Goal: Transaction & Acquisition: Download file/media

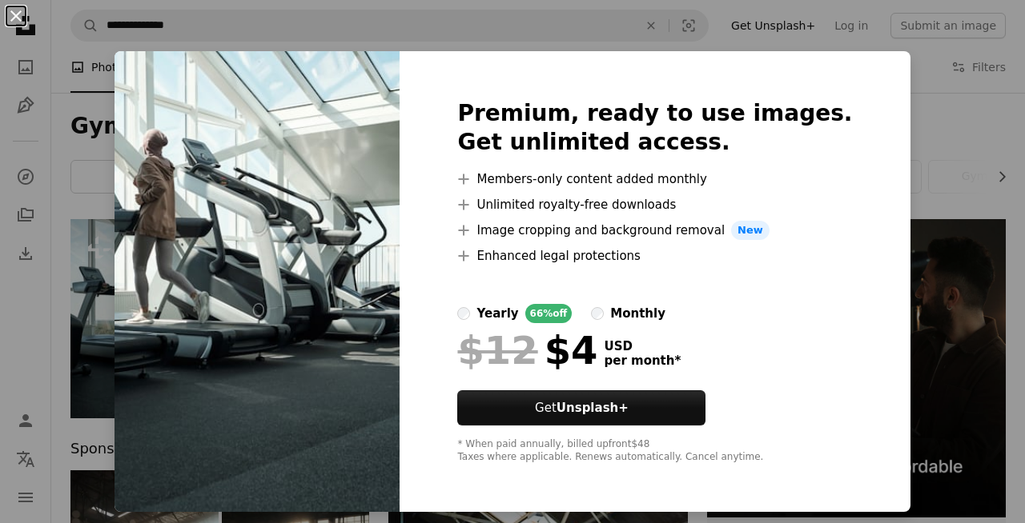
click at [14, 11] on button "An X shape" at bounding box center [15, 15] width 19 height 19
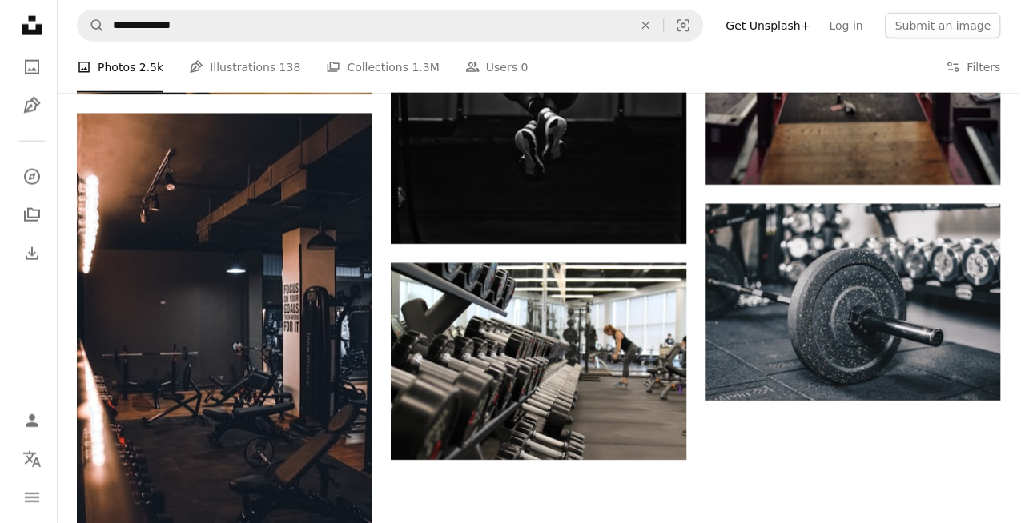
scroll to position [2081, 0]
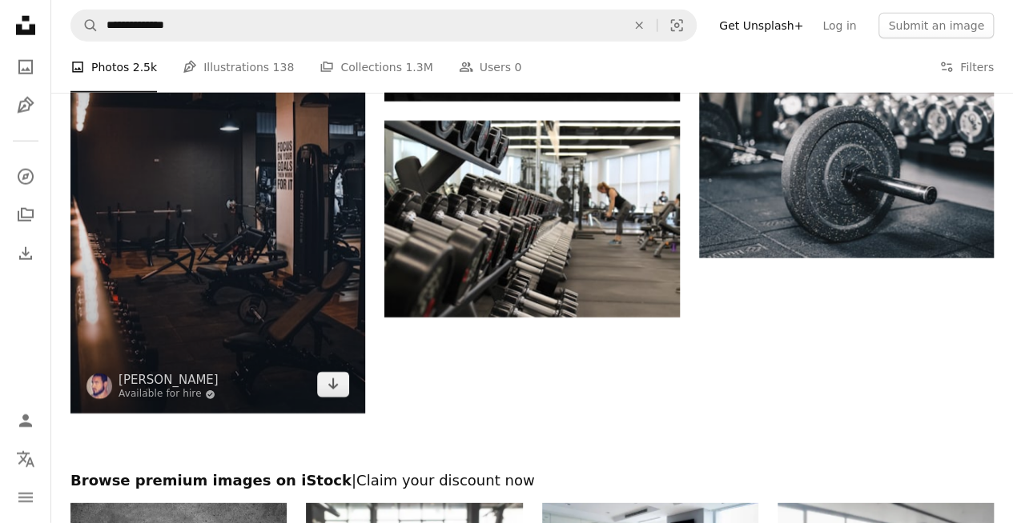
click at [299, 259] on img at bounding box center [217, 192] width 295 height 443
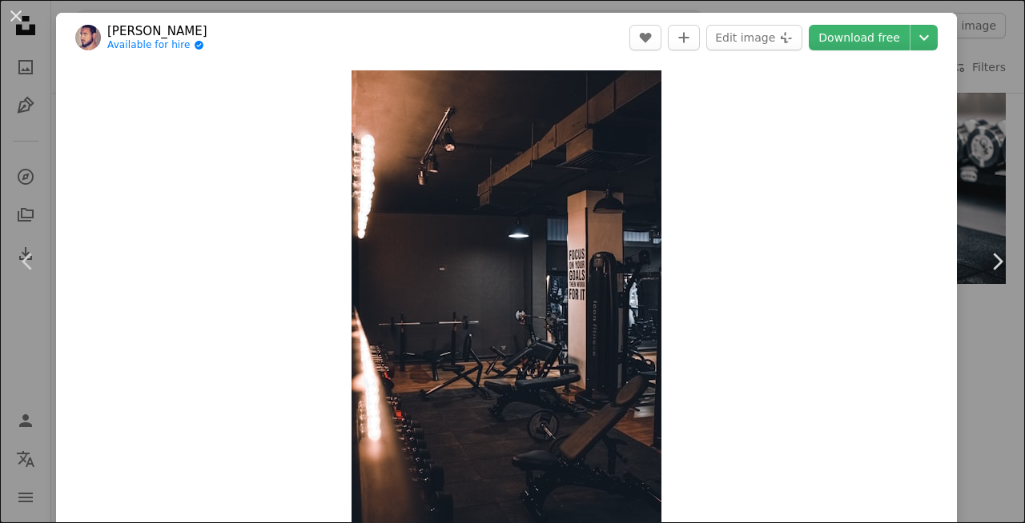
click at [298, 258] on div "Zoom in" at bounding box center [506, 302] width 900 height 481
click at [848, 34] on link "Download free" at bounding box center [858, 38] width 101 height 26
click at [873, 45] on link "Download free" at bounding box center [858, 38] width 101 height 26
click at [882, 32] on link "Download free" at bounding box center [858, 38] width 101 height 26
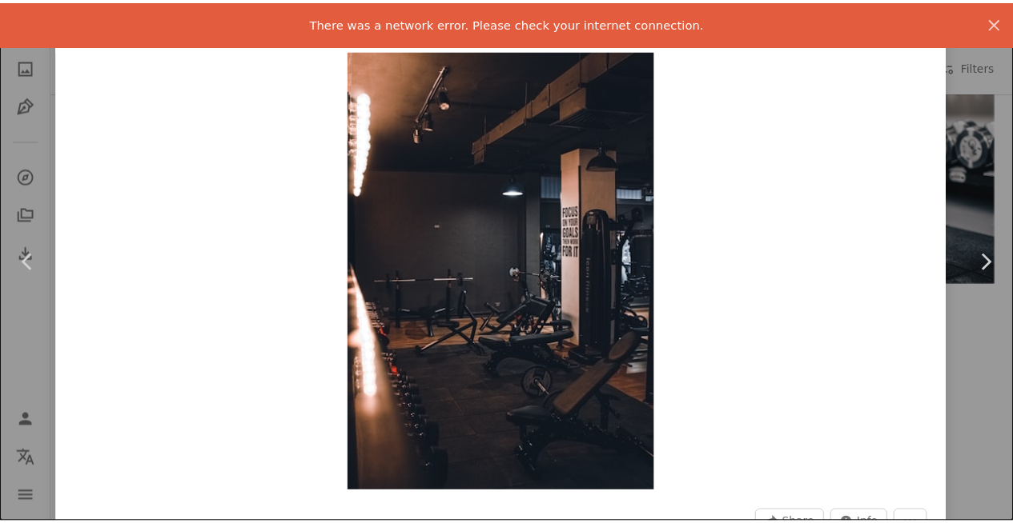
scroll to position [80, 0]
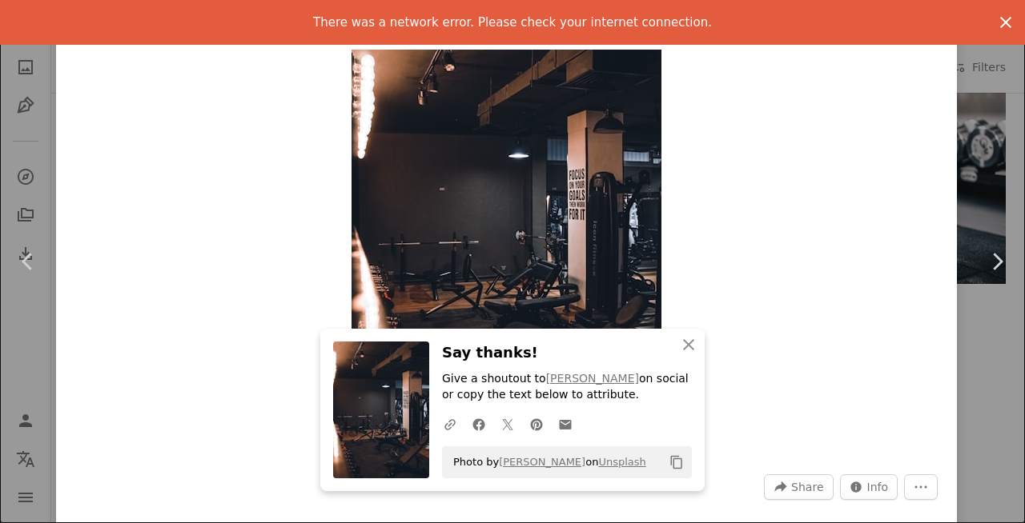
click at [999, 22] on icon "An X shape" at bounding box center [1005, 22] width 19 height 19
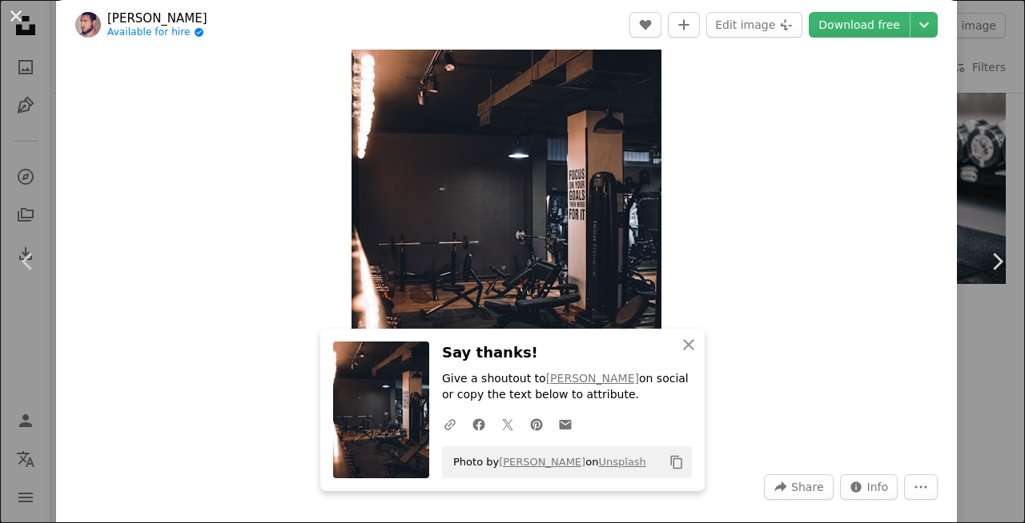
click at [14, 16] on button "An X shape" at bounding box center [15, 15] width 19 height 19
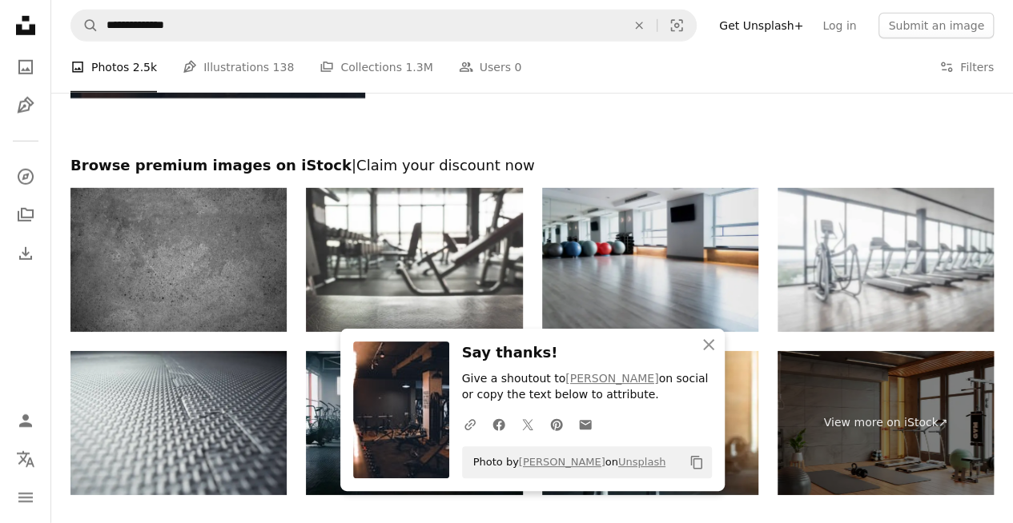
scroll to position [2321, 0]
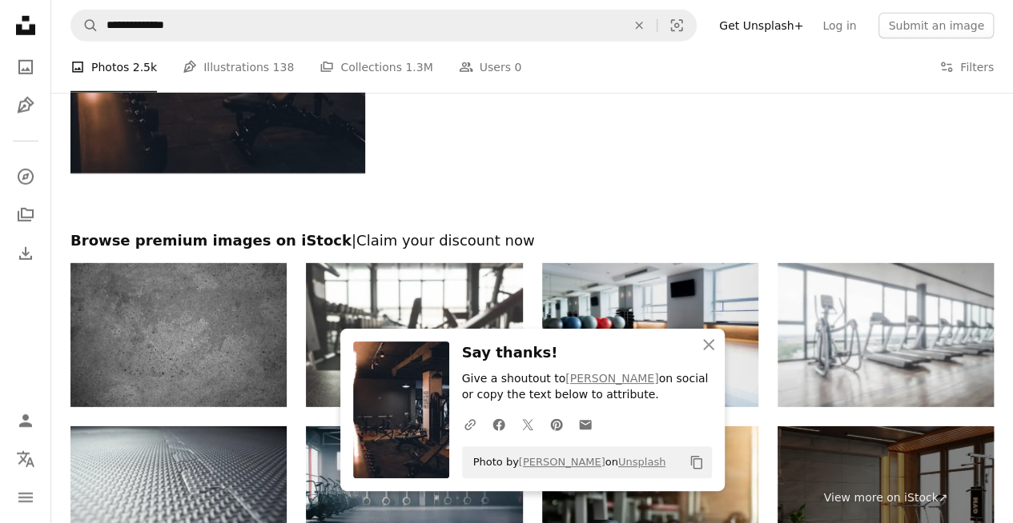
click at [626, 289] on img at bounding box center [650, 335] width 216 height 144
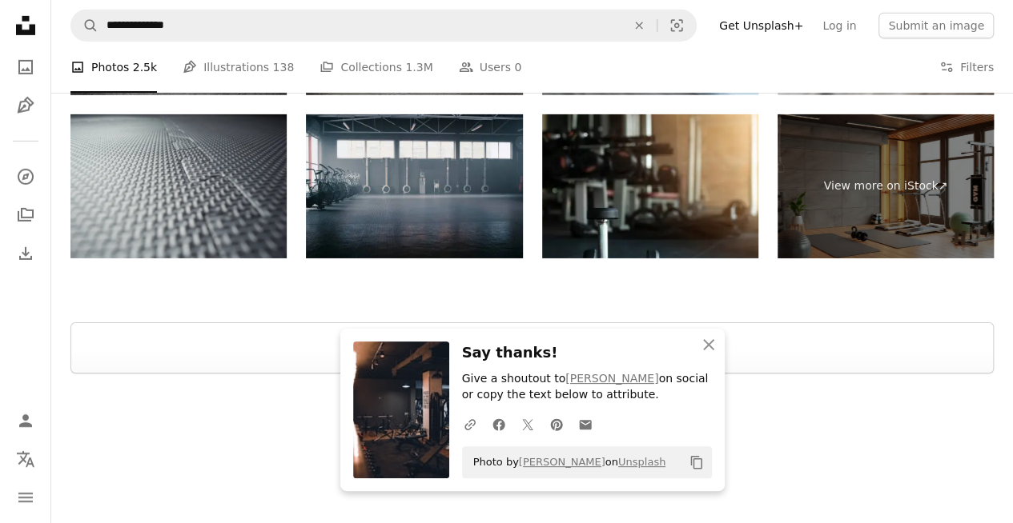
scroll to position [2641, 0]
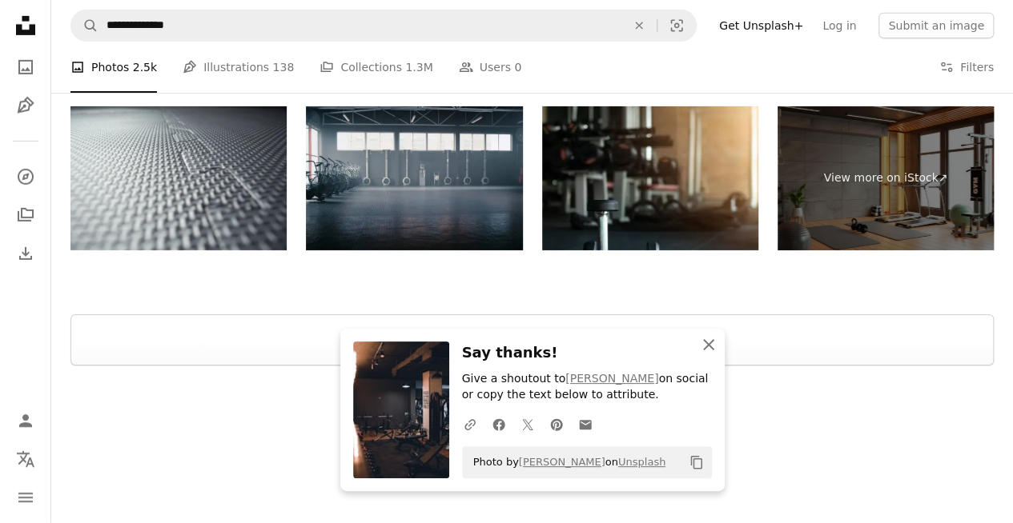
click at [708, 346] on icon "button" at bounding box center [708, 344] width 11 height 11
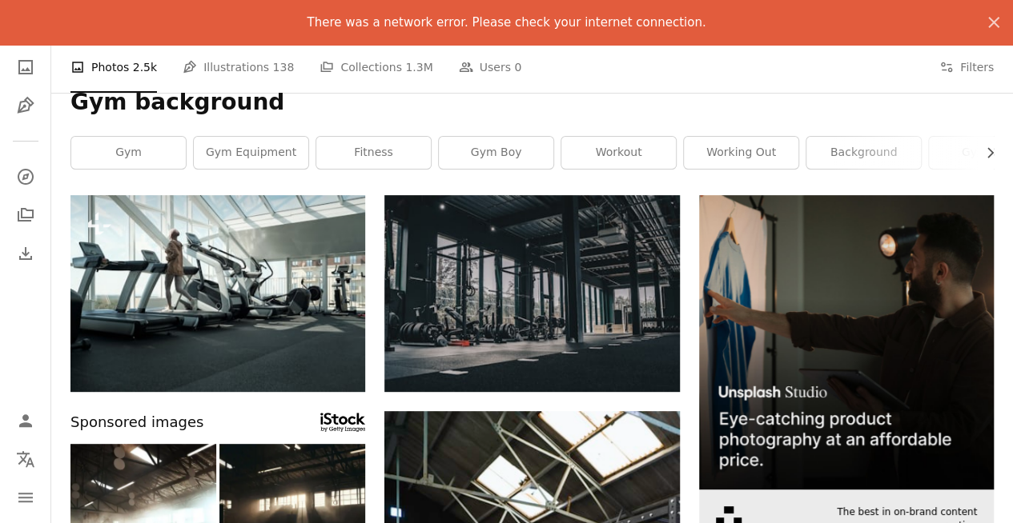
scroll to position [0, 0]
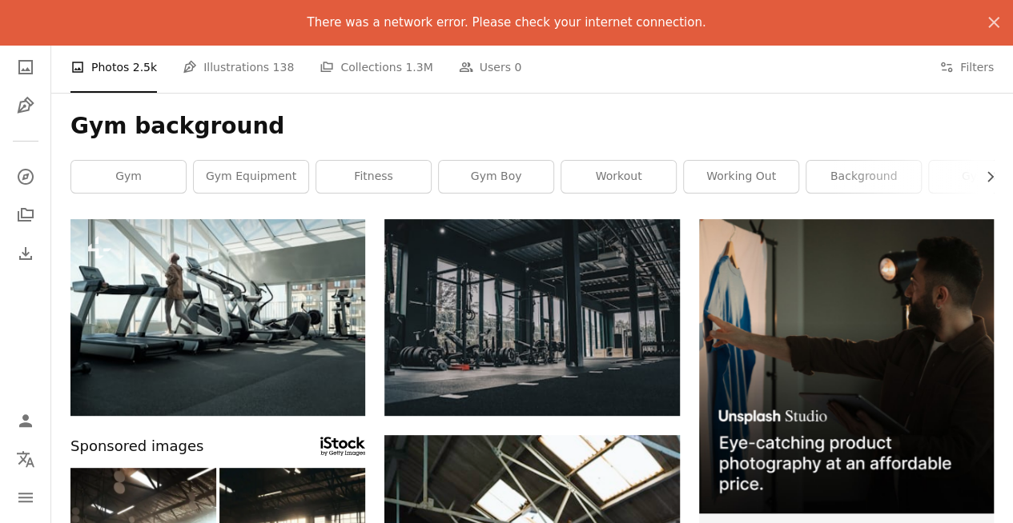
click at [598, 111] on div "Gym background Chevron right gym gym equipment fitness gym boy workout working …" at bounding box center [531, 156] width 961 height 126
click at [994, 21] on icon "button" at bounding box center [993, 22] width 11 height 11
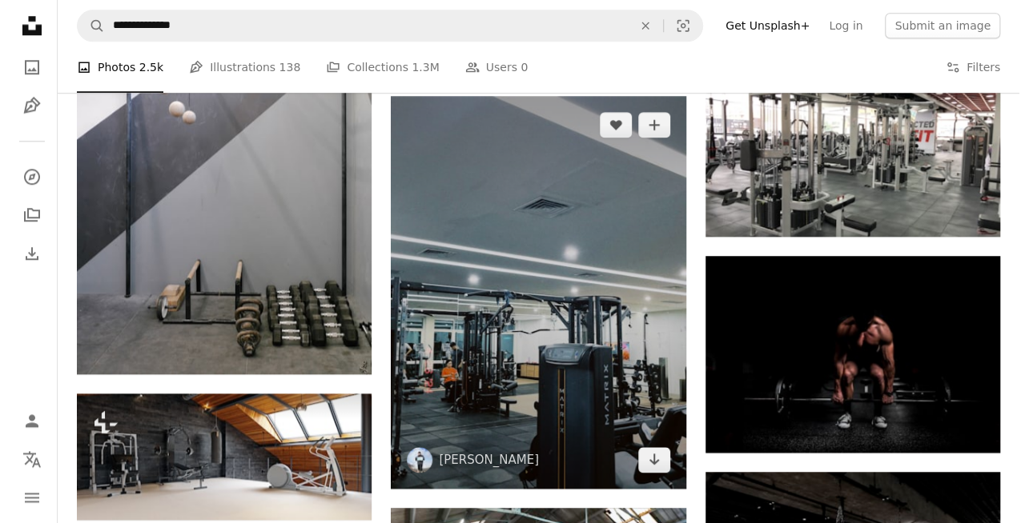
scroll to position [720, 0]
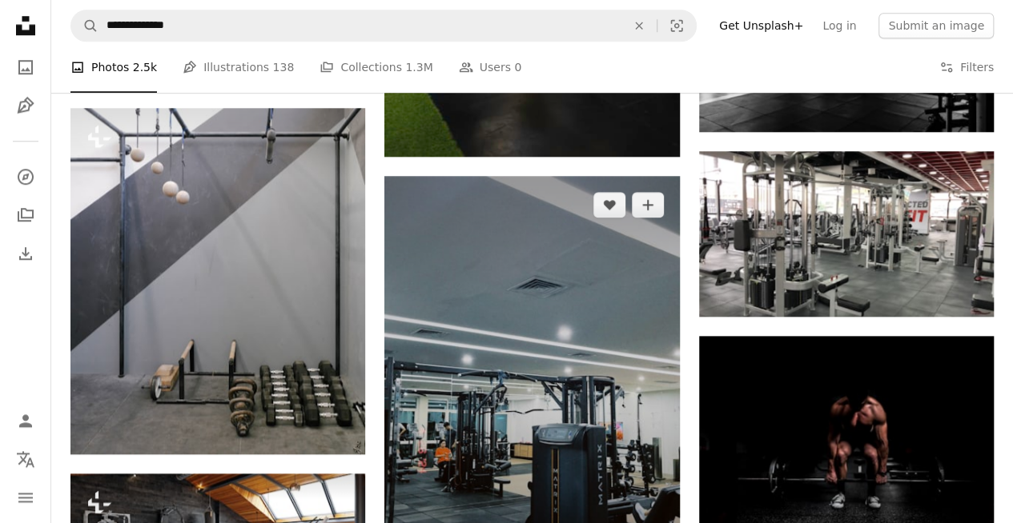
drag, startPoint x: 573, startPoint y: 415, endPoint x: 463, endPoint y: 375, distance: 117.5
click at [463, 375] on img at bounding box center [531, 372] width 295 height 393
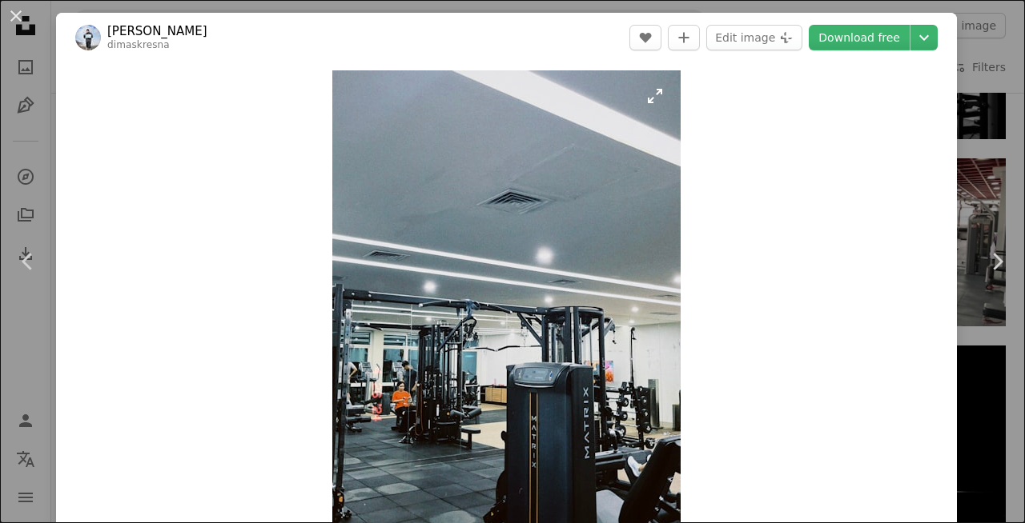
click at [458, 377] on img "Zoom in on this image" at bounding box center [506, 302] width 348 height 464
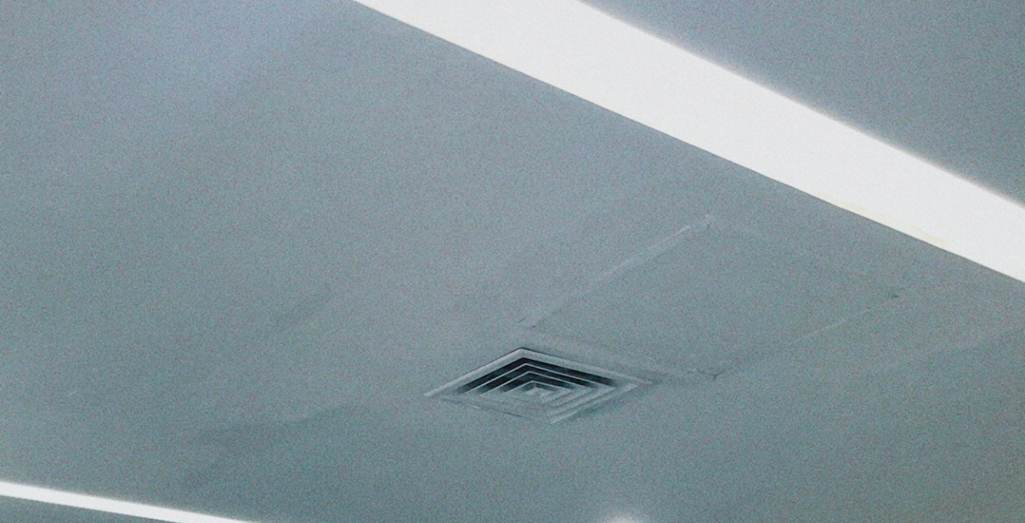
scroll to position [406, 0]
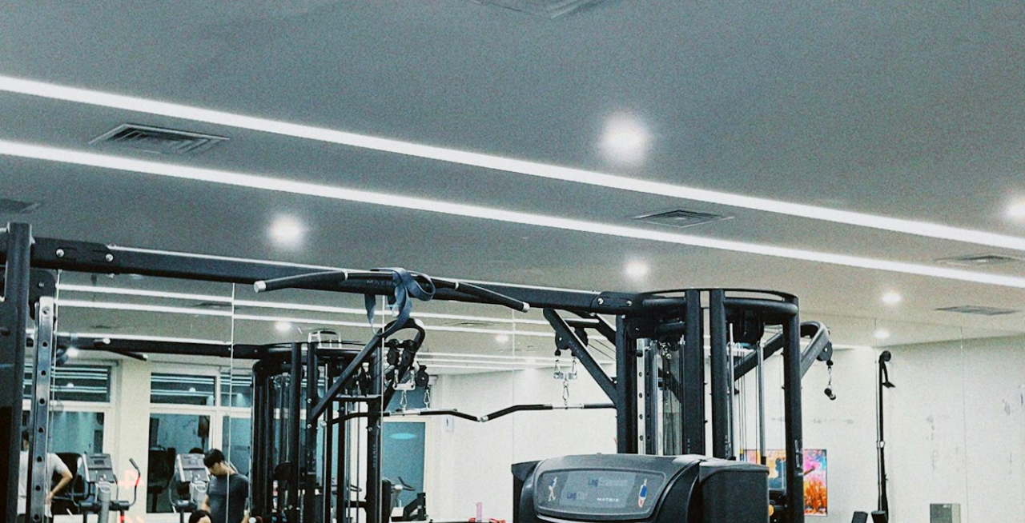
click at [485, 328] on img "Zoom out on this image" at bounding box center [512, 277] width 1026 height 1368
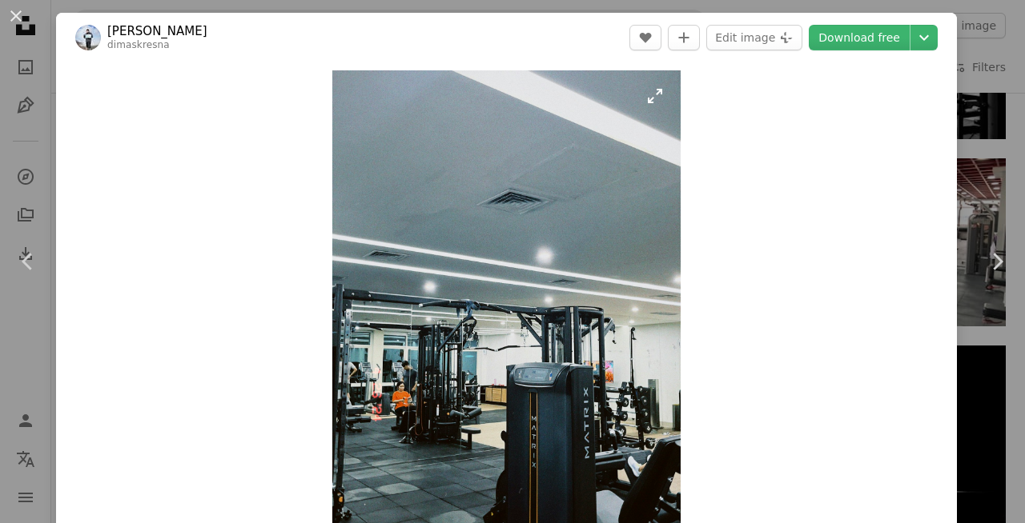
scroll to position [11, 0]
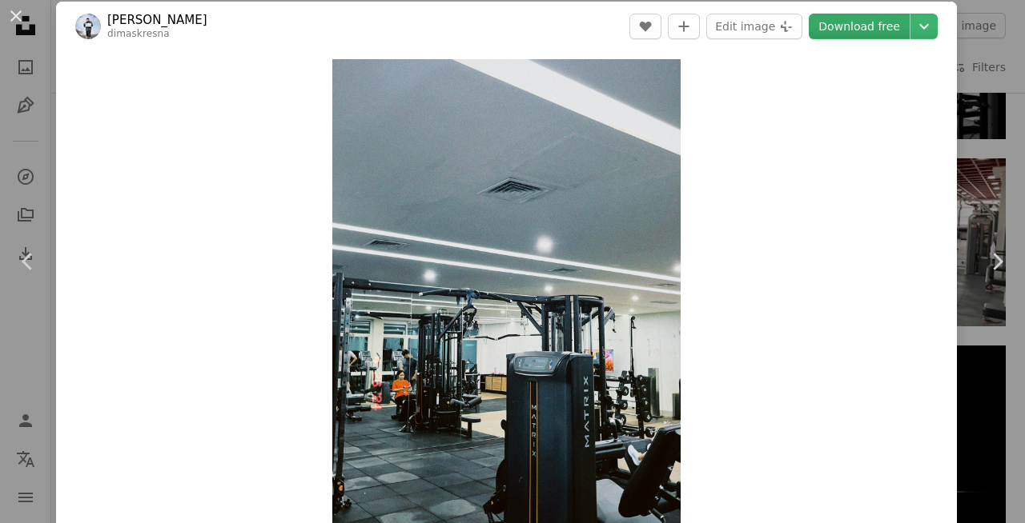
click at [829, 22] on link "Download free" at bounding box center [858, 27] width 101 height 26
